Goal: Task Accomplishment & Management: Complete application form

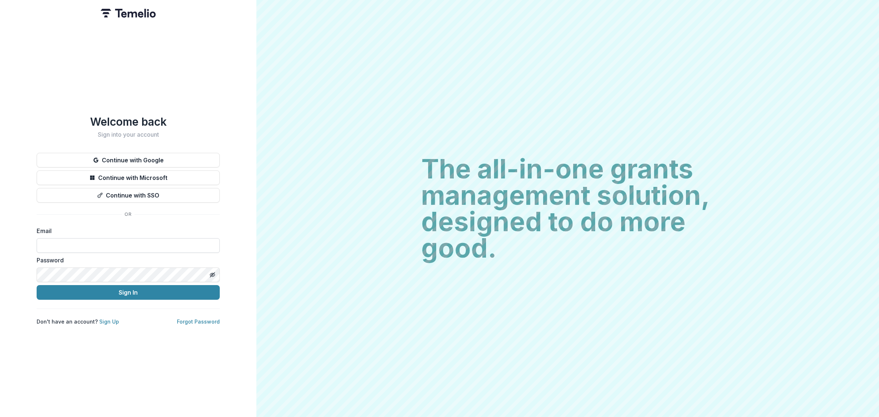
click at [116, 245] on input at bounding box center [128, 245] width 183 height 15
type input "**********"
click at [151, 293] on button "Sign In" at bounding box center [128, 292] width 183 height 15
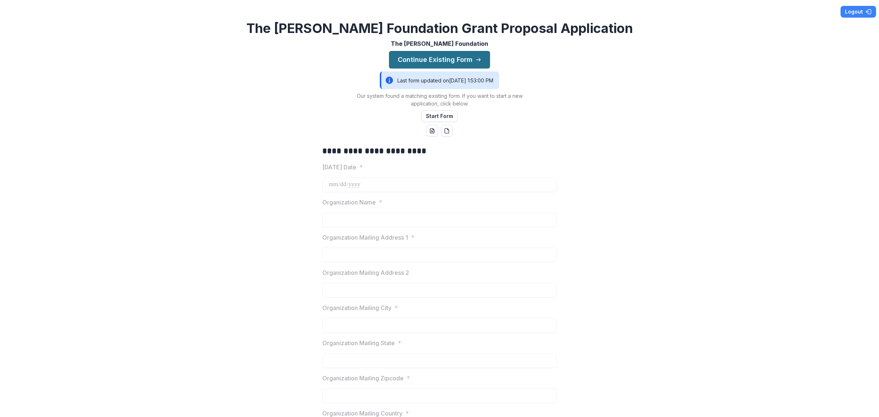
click at [445, 58] on button "Continue Existing Form" at bounding box center [439, 60] width 101 height 18
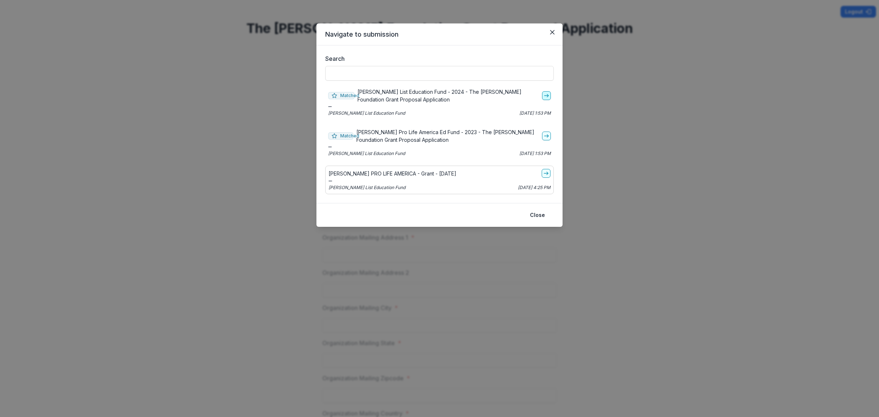
click at [547, 94] on icon "go-to" at bounding box center [546, 96] width 6 height 6
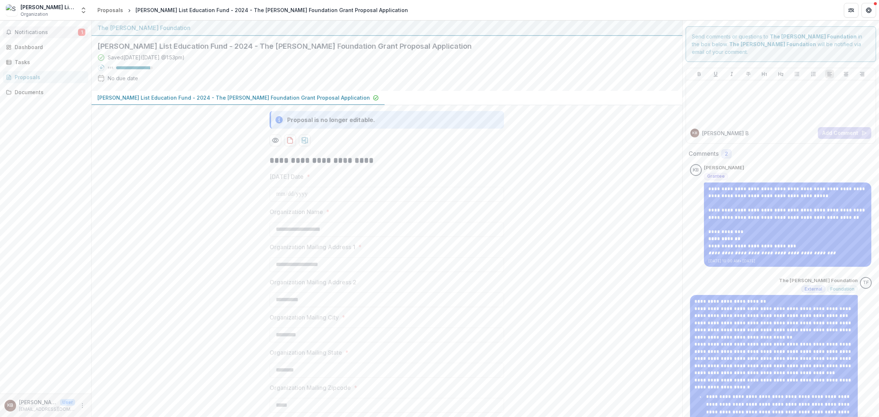
click at [29, 29] on span "Notifications" at bounding box center [46, 32] width 63 height 6
click at [52, 49] on div "Dashboard" at bounding box center [49, 47] width 68 height 8
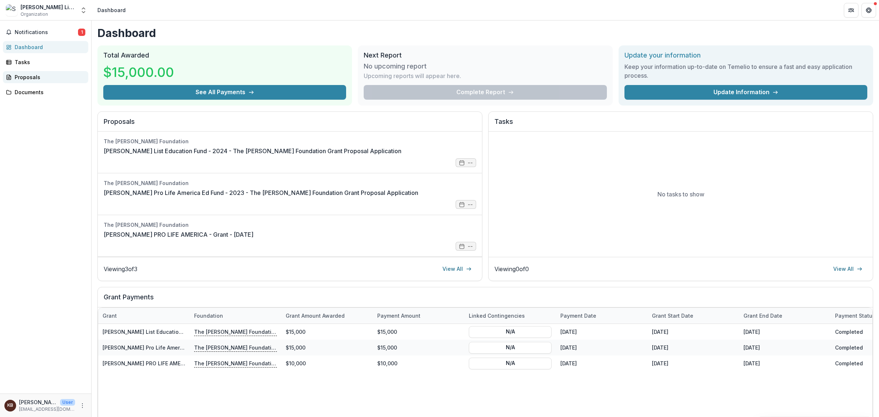
click at [34, 75] on div "Proposals" at bounding box center [49, 77] width 68 height 8
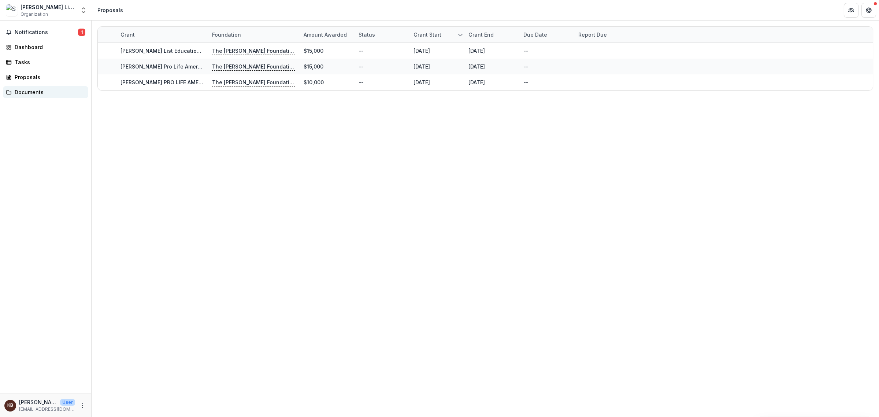
click at [46, 91] on div "Documents" at bounding box center [49, 92] width 68 height 8
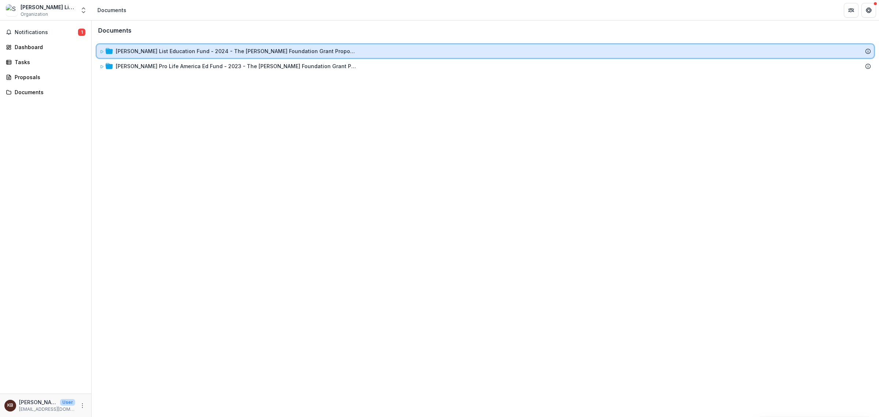
click at [100, 49] on icon at bounding box center [102, 51] width 4 height 4
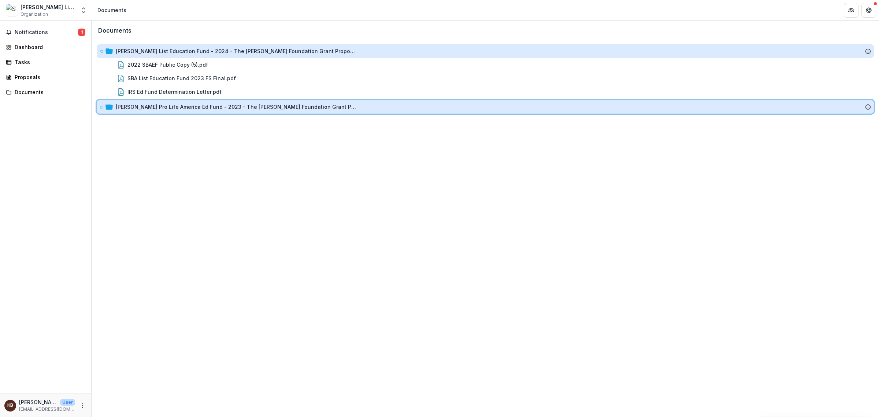
click at [98, 104] on div "[PERSON_NAME] Pro Life America Ed Fund - 2023 - The [PERSON_NAME] Foundation Gr…" at bounding box center [485, 107] width 777 height 14
click at [98, 103] on div "[PERSON_NAME] Pro Life America Ed Fund - 2023 - The [PERSON_NAME] Foundation Gr…" at bounding box center [485, 107] width 777 height 14
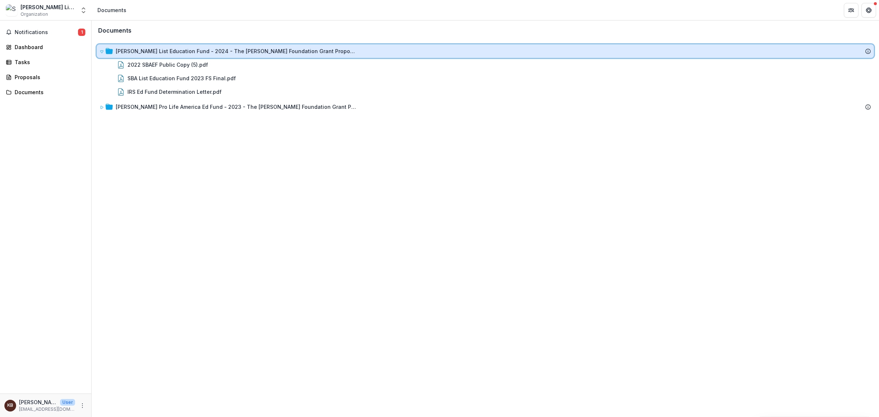
click at [101, 52] on icon at bounding box center [102, 51] width 4 height 4
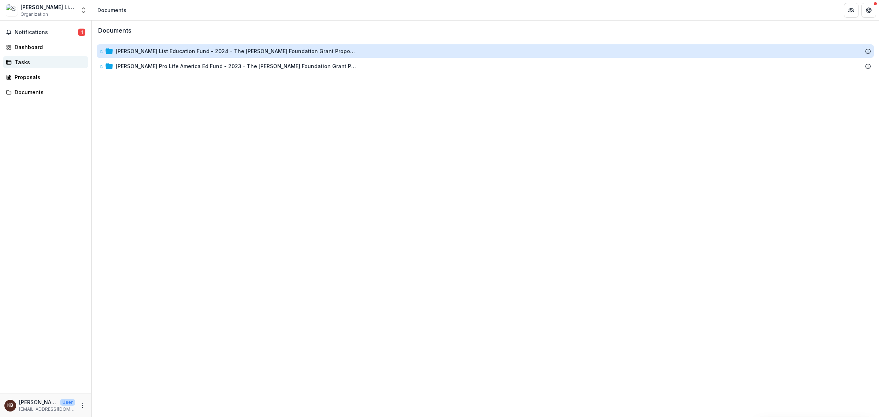
click at [26, 60] on div "Tasks" at bounding box center [49, 62] width 68 height 8
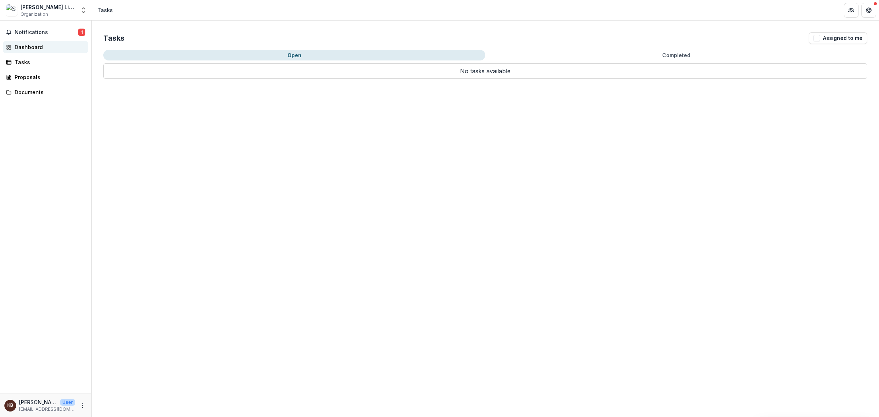
click at [41, 48] on div "Dashboard" at bounding box center [49, 47] width 68 height 8
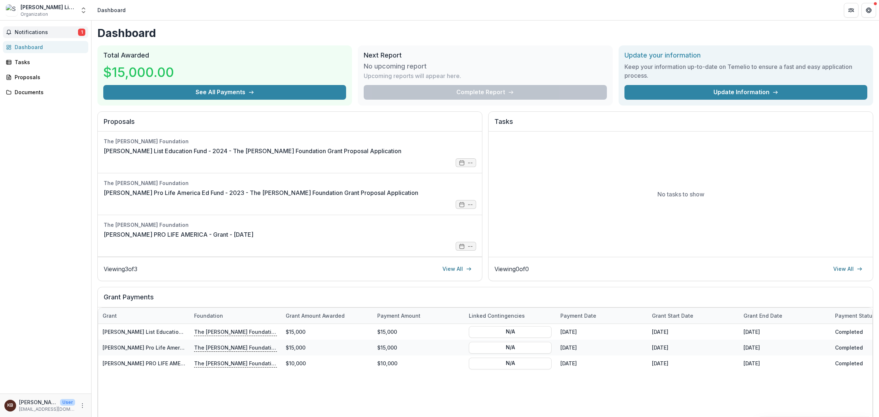
click at [64, 35] on span "Notifications" at bounding box center [46, 32] width 63 height 6
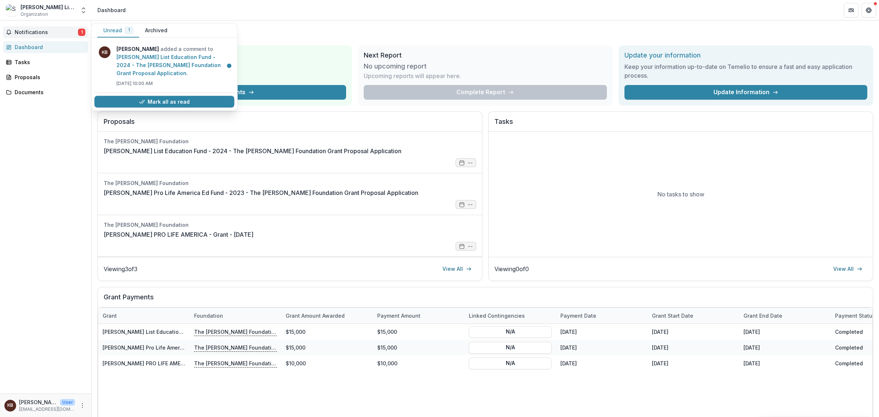
click at [155, 27] on button "Archived" at bounding box center [156, 30] width 34 height 14
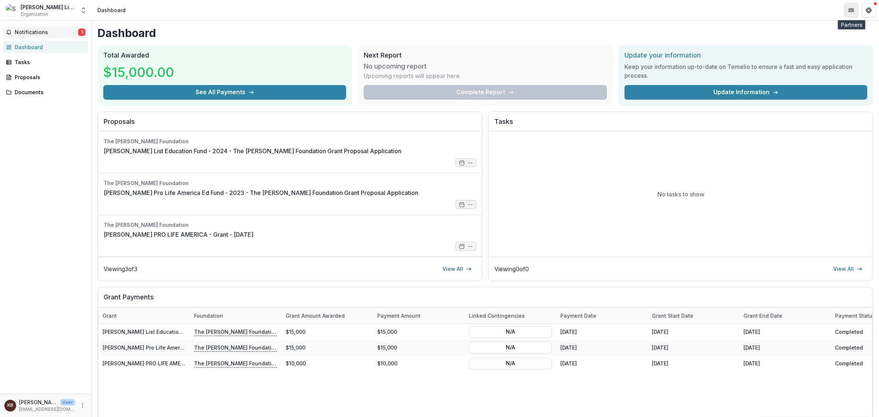
click at [853, 9] on icon "Partners" at bounding box center [853, 10] width 1 height 3
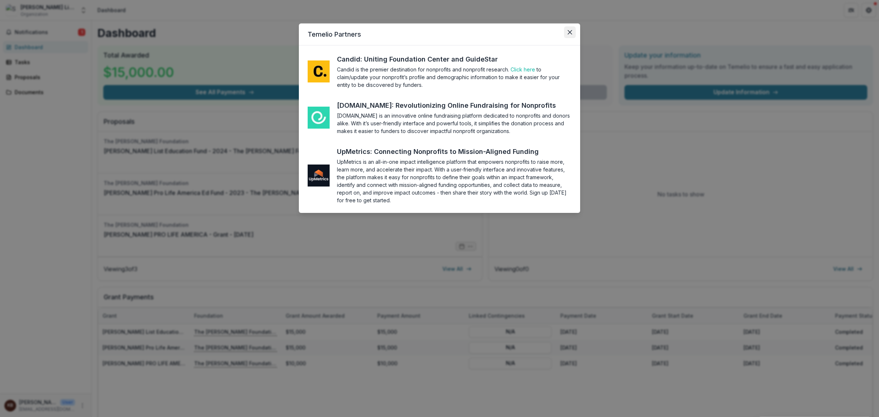
click at [568, 32] on icon "Close" at bounding box center [569, 32] width 4 height 4
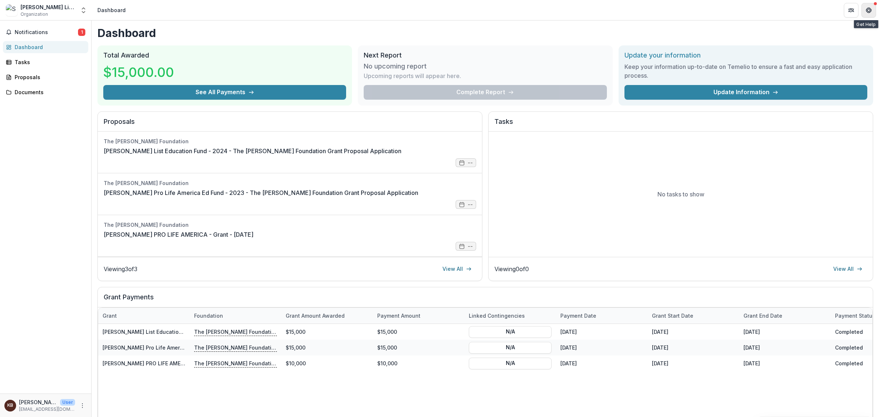
click at [875, 10] on header "Dashboard" at bounding box center [485, 10] width 787 height 20
click at [873, 11] on button "Get Help" at bounding box center [868, 10] width 15 height 15
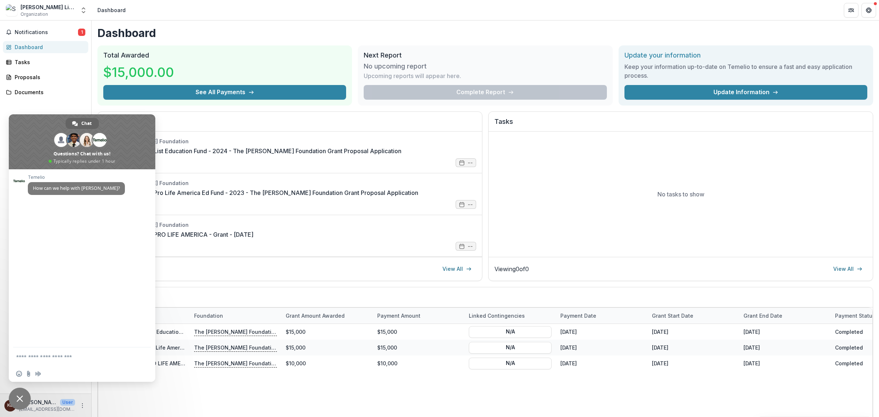
click at [76, 84] on div "Notifications 1 Dashboard Tasks Proposals Documents" at bounding box center [45, 207] width 91 height 373
drag, startPoint x: 19, startPoint y: 400, endPoint x: 57, endPoint y: 387, distance: 40.2
click at [18, 400] on span "Close chat" at bounding box center [19, 398] width 7 height 7
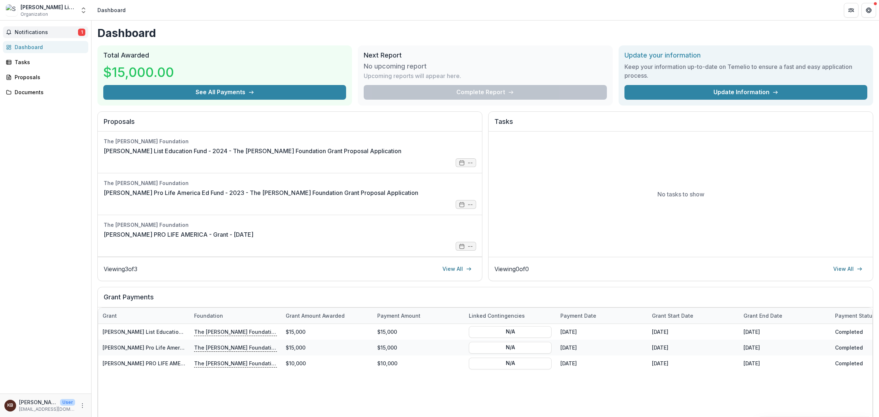
click at [48, 34] on span "Notifications" at bounding box center [46, 32] width 63 height 6
click at [78, 4] on div "Susan B Anthony List Education Fund Organization Nonprofits Susan B Anthony Lis…" at bounding box center [46, 10] width 86 height 15
click at [79, 10] on button "Open entity switcher" at bounding box center [83, 10] width 10 height 15
click at [48, 38] on div "[PERSON_NAME] List Education Fund" at bounding box center [54, 40] width 73 height 8
click at [60, 10] on div "[PERSON_NAME] List Education Fund" at bounding box center [48, 7] width 55 height 8
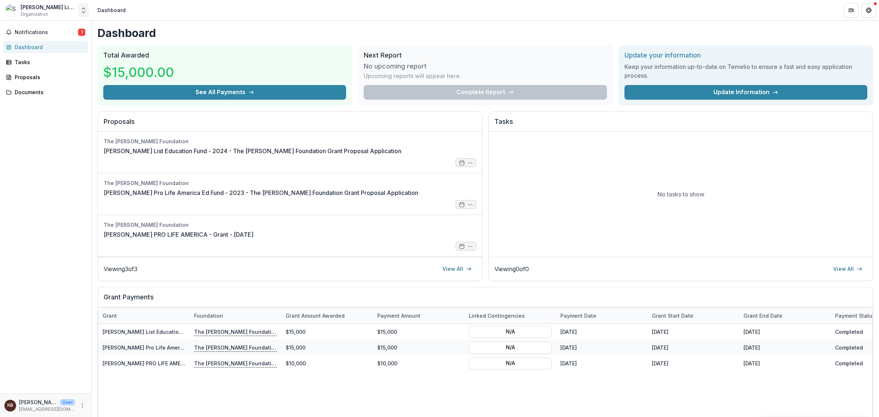
click at [82, 11] on icon "Open entity switcher" at bounding box center [83, 10] width 7 height 7
click at [52, 55] on link "Team Settings" at bounding box center [53, 56] width 103 height 12
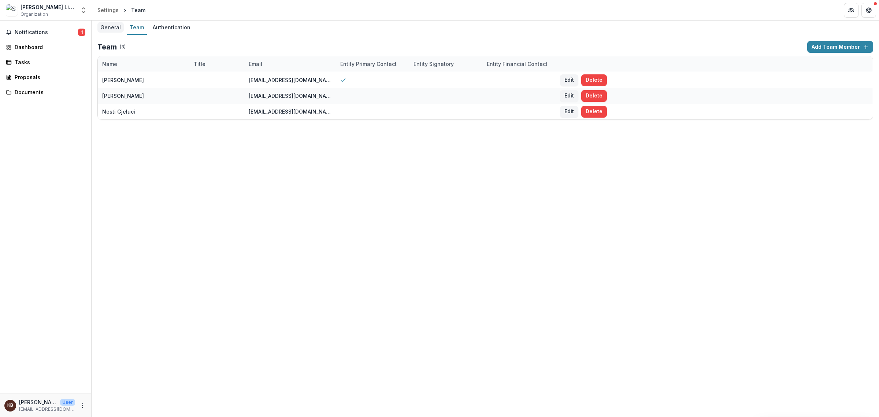
click at [110, 26] on div "General" at bounding box center [110, 27] width 26 height 11
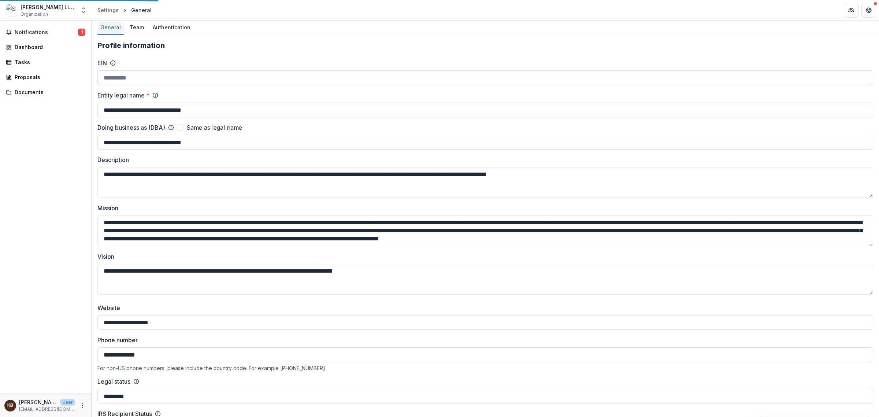
type input "**********"
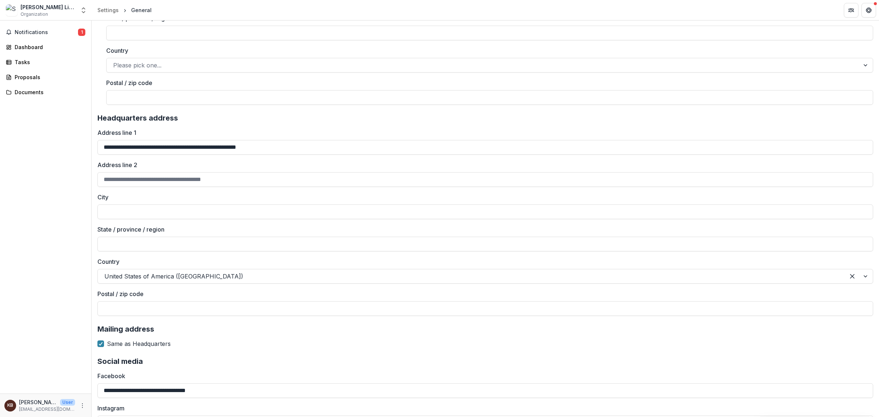
scroll to position [1050, 0]
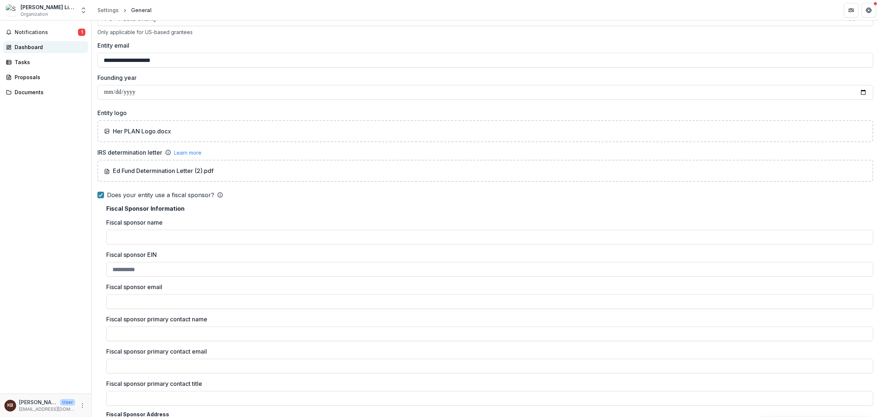
click at [22, 48] on div "Dashboard" at bounding box center [49, 47] width 68 height 8
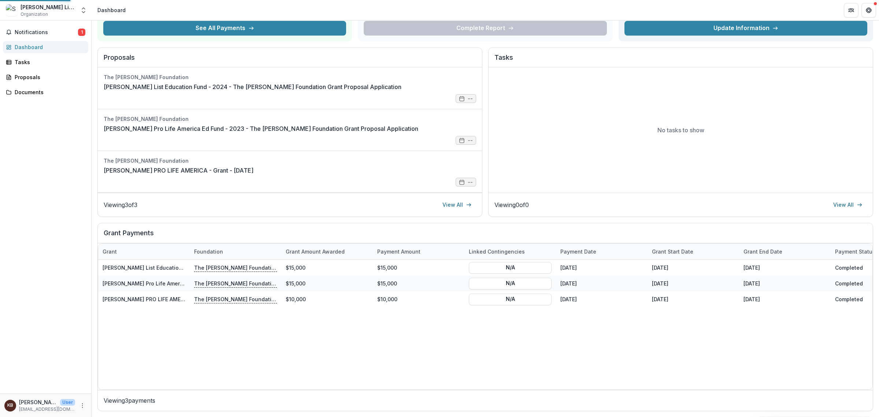
scroll to position [64, 0]
click at [32, 78] on div "Proposals" at bounding box center [49, 77] width 68 height 8
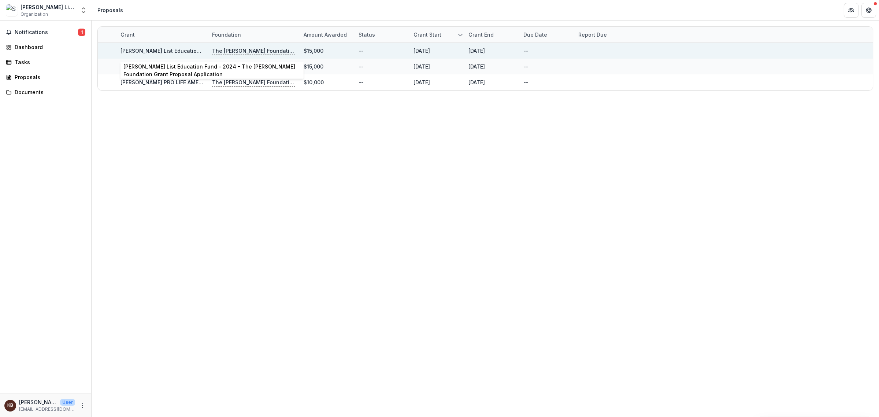
click at [149, 49] on link "Susan B Anthony List Education Fund - 2024 - The Bolick Foundation Grant Propos…" at bounding box center [256, 51] width 272 height 6
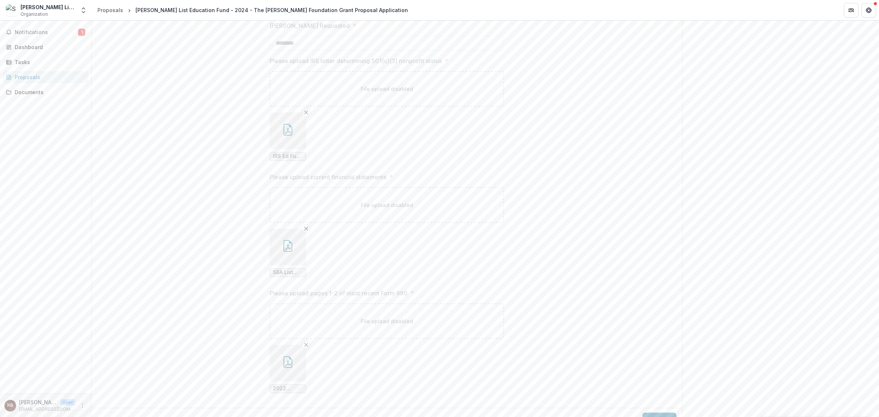
scroll to position [1041, 0]
click at [657, 403] on button "Next" at bounding box center [659, 407] width 34 height 15
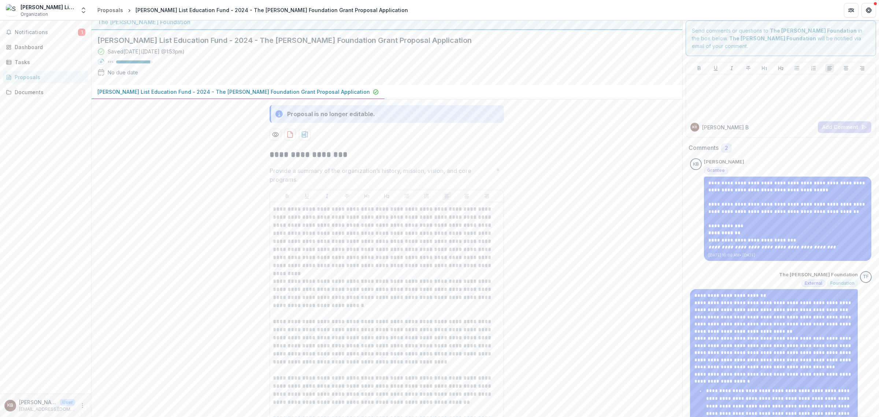
scroll to position [0, 0]
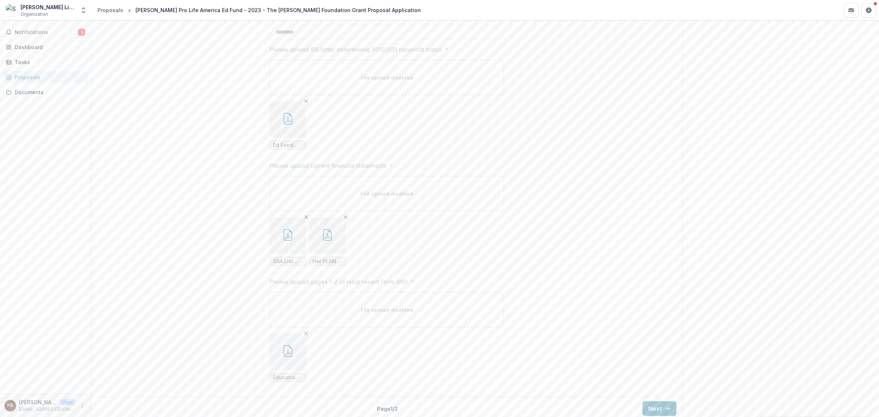
scroll to position [1009, 0]
click at [657, 401] on button "Next" at bounding box center [659, 407] width 34 height 15
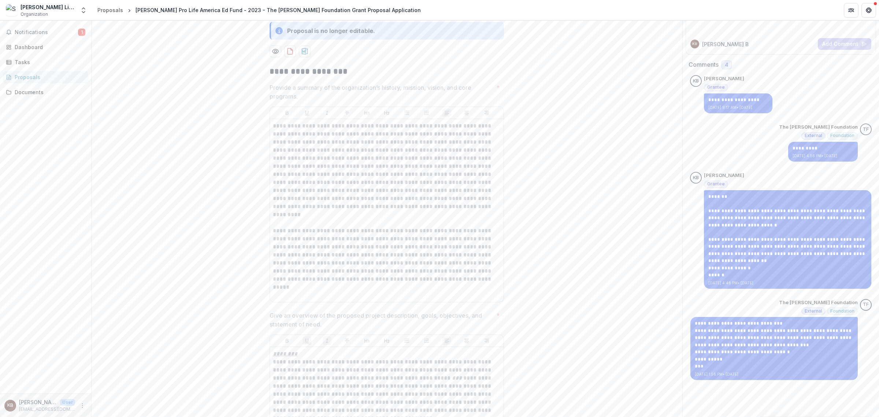
scroll to position [0, 0]
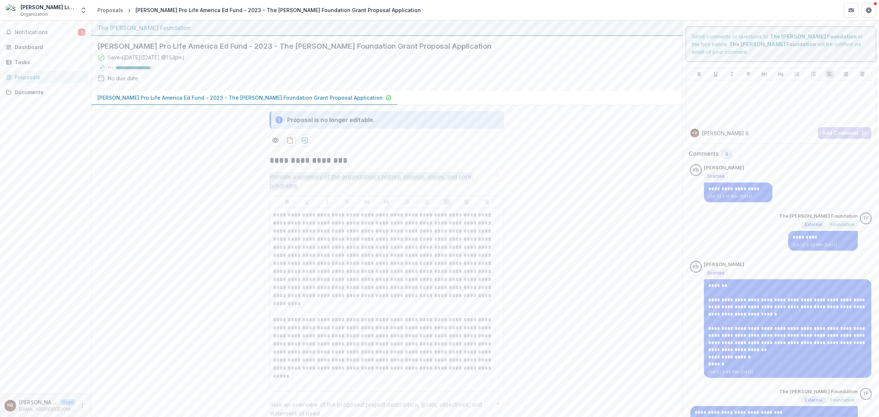
drag, startPoint x: 319, startPoint y: 184, endPoint x: 265, endPoint y: 176, distance: 54.7
copy p "Provide a summary of the organization’s history, mission, vision, and core prog…"
click at [349, 184] on p "Provide a summary of the organization’s history, mission, vision, and core prog…" at bounding box center [381, 181] width 224 height 18
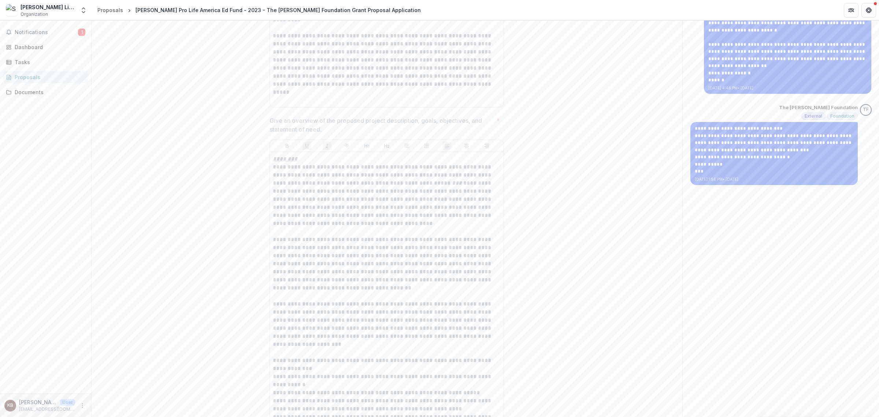
scroll to position [229, 0]
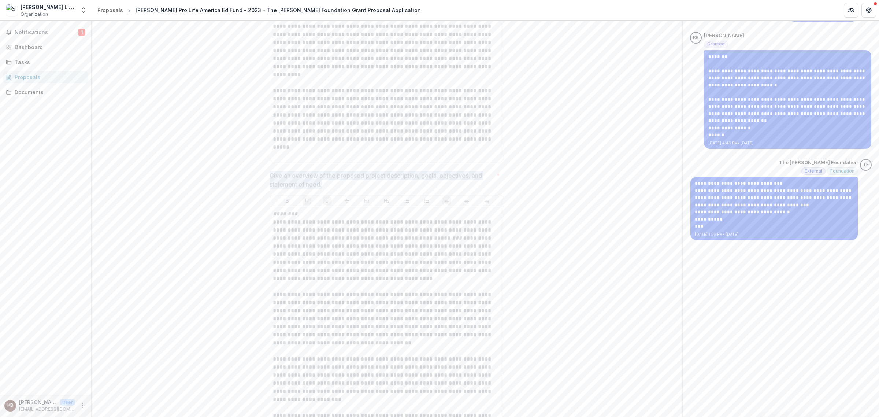
drag, startPoint x: 328, startPoint y: 184, endPoint x: 267, endPoint y: 178, distance: 61.8
copy p "Give an overview of the proposed project description, goals, objectives, and st…"
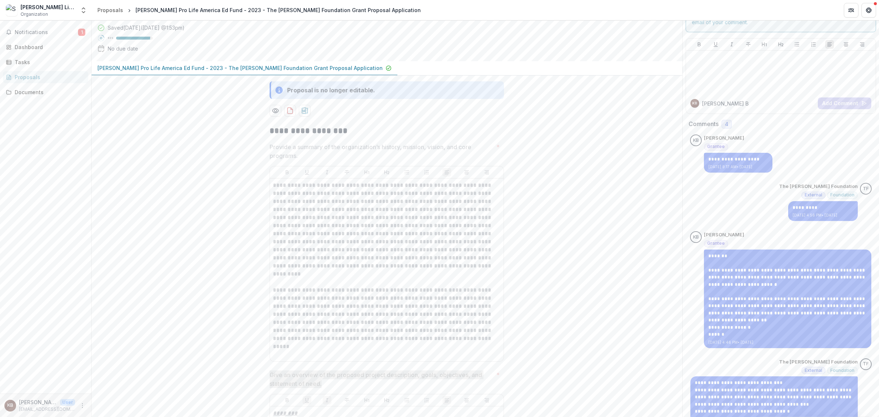
scroll to position [46, 0]
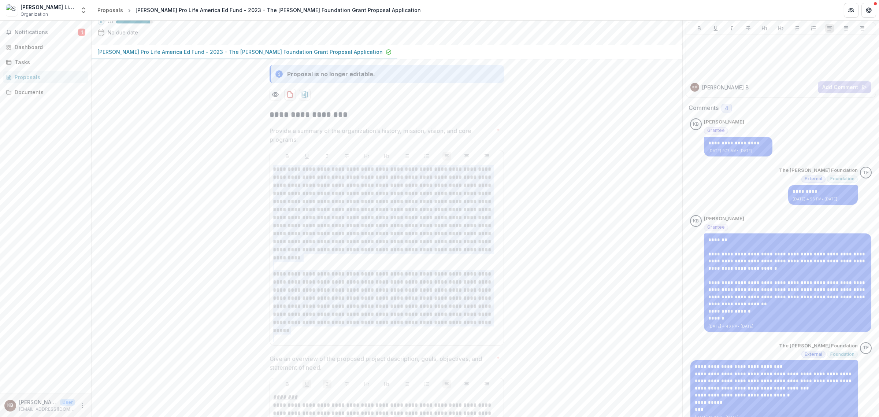
drag, startPoint x: 272, startPoint y: 168, endPoint x: 384, endPoint y: 334, distance: 200.1
click at [384, 334] on p "**********" at bounding box center [387, 253] width 228 height 177
copy p "**********"
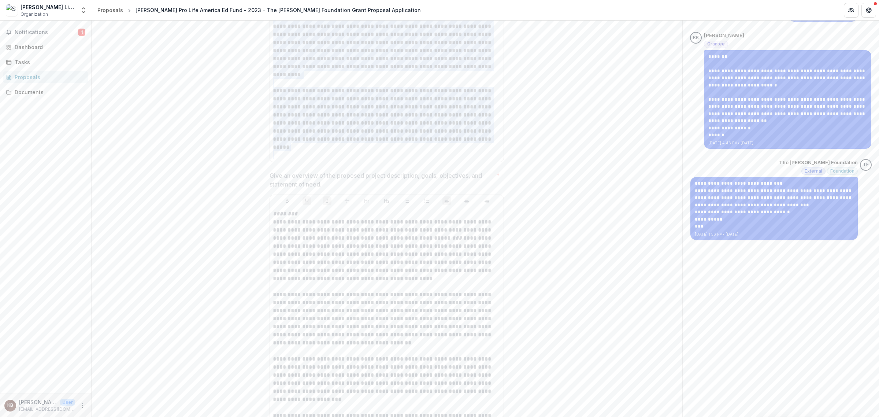
drag, startPoint x: 196, startPoint y: 226, endPoint x: 209, endPoint y: 242, distance: 20.1
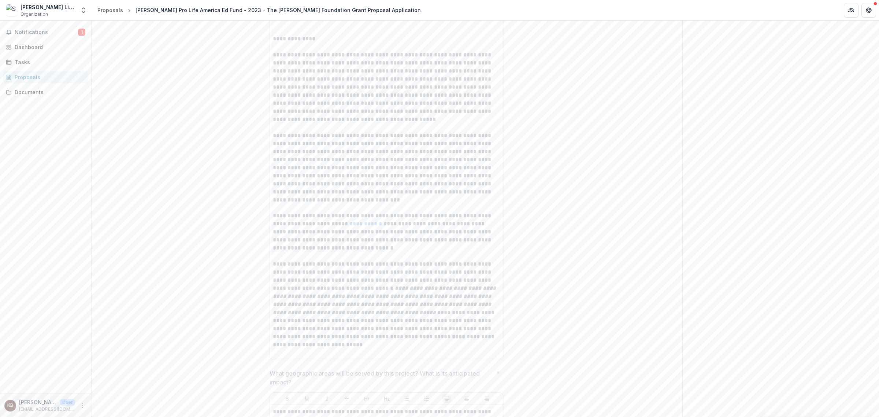
scroll to position [2288, 0]
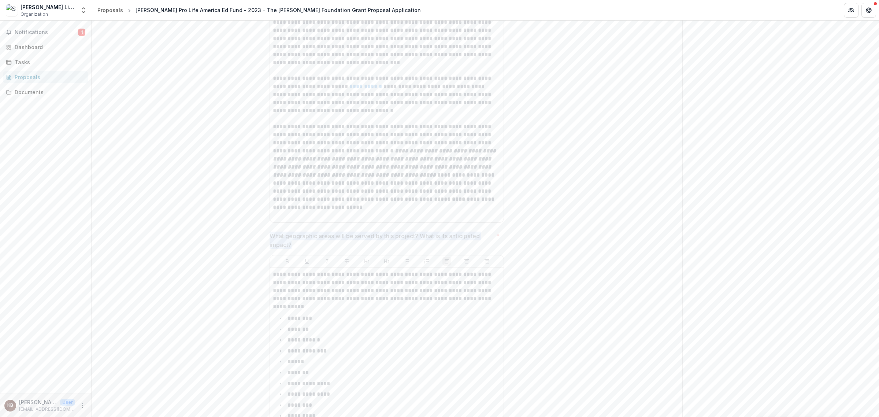
drag, startPoint x: 298, startPoint y: 245, endPoint x: 270, endPoint y: 235, distance: 29.5
click at [270, 235] on p "What geographic areas will be served by this project? What is its anticipated i…" at bounding box center [381, 240] width 224 height 18
copy p "What geographic areas will be served by this project? What is its anticipated i…"
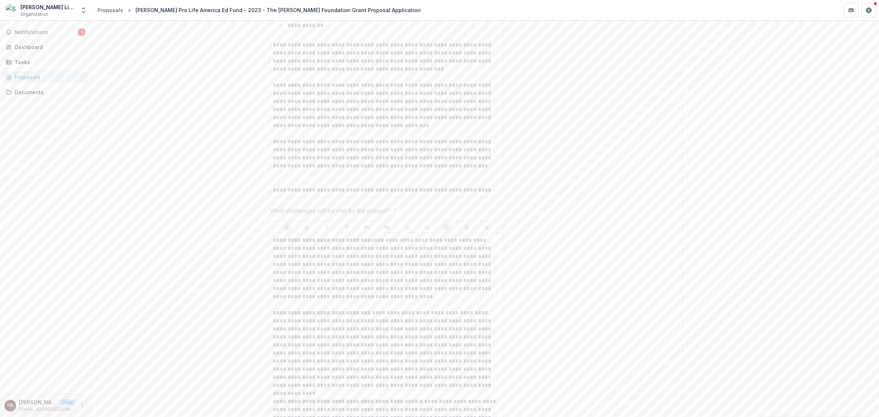
scroll to position [2974, 0]
drag, startPoint x: 406, startPoint y: 167, endPoint x: 258, endPoint y: 167, distance: 147.9
copy span "What challenges will be met by the project? *"
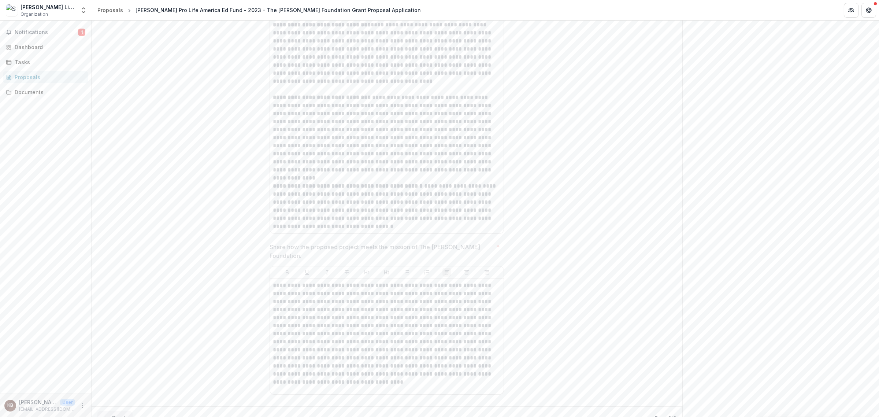
scroll to position [3149, 0]
drag, startPoint x: 496, startPoint y: 238, endPoint x: 262, endPoint y: 238, distance: 233.6
copy span "Share how the proposed project meets the mission of The [PERSON_NAME] Foundatio…"
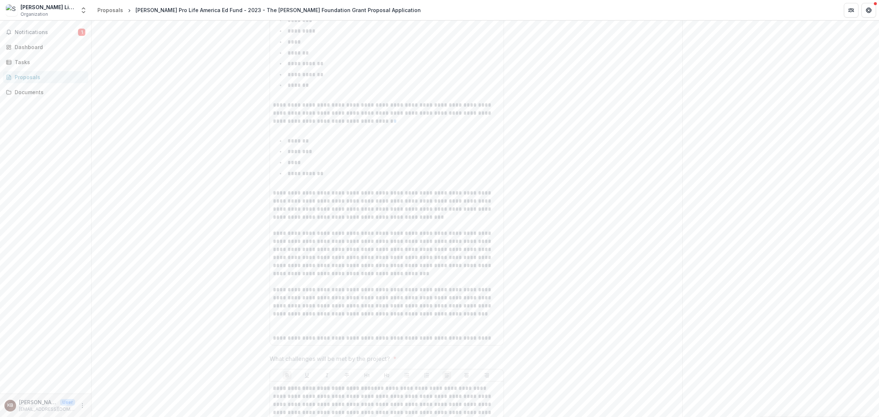
scroll to position [2829, 0]
